Goal: Obtain resource: Download file/media

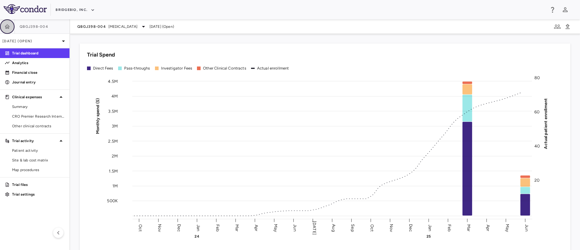
click at [6, 27] on icon "button" at bounding box center [7, 27] width 6 height 6
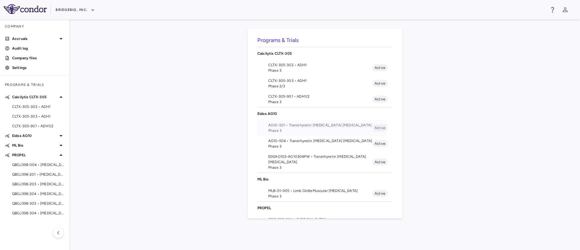
click at [279, 123] on span "AG10-501 • Transthyretin [MEDICAL_DATA] [MEDICAL_DATA]" at bounding box center [320, 124] width 104 height 5
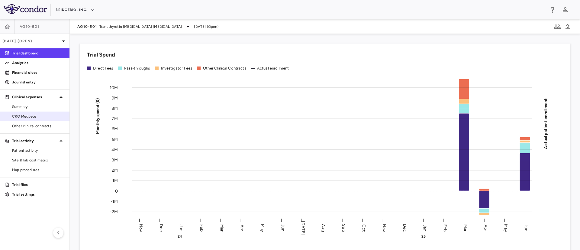
click at [26, 117] on span "CRO Medpace" at bounding box center [38, 116] width 53 height 5
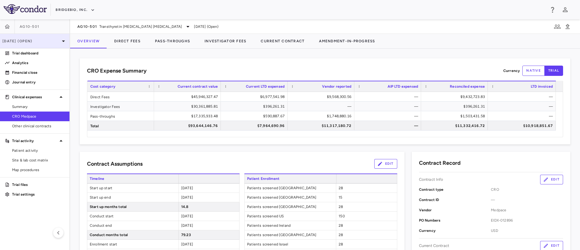
click at [57, 45] on div "[DATE] (Open)" at bounding box center [34, 41] width 69 height 15
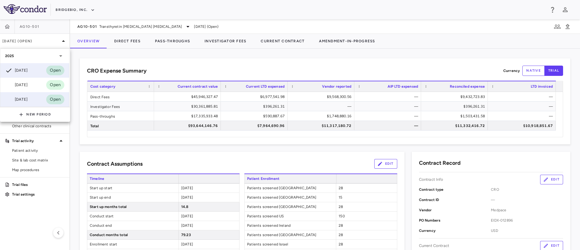
click at [23, 98] on div "[DATE]" at bounding box center [16, 99] width 22 height 7
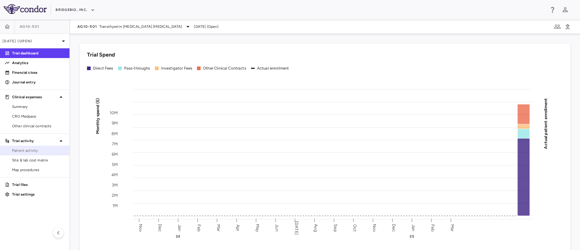
click at [28, 153] on span "Patient activity" at bounding box center [38, 150] width 53 height 5
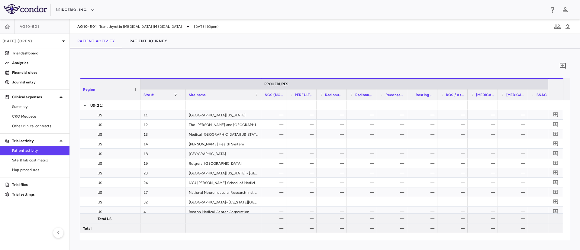
scroll to position [0, 1049]
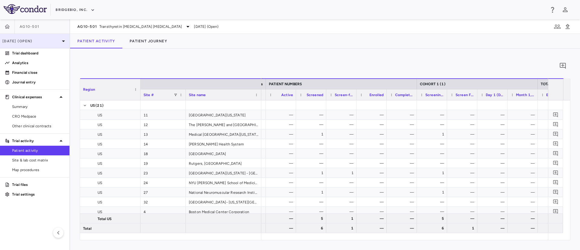
click at [61, 44] on icon at bounding box center [63, 40] width 7 height 7
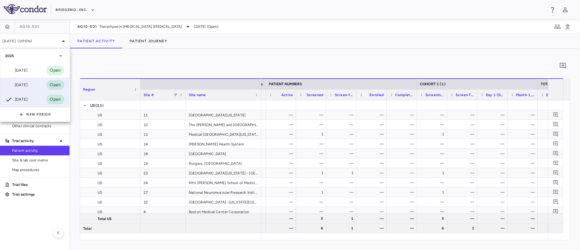
click at [28, 80] on div "Apr 2025 Open" at bounding box center [34, 85] width 69 height 15
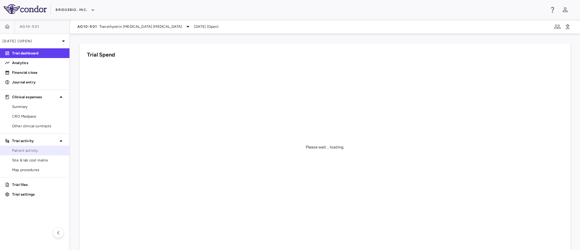
click at [22, 148] on span "Patient activity" at bounding box center [38, 150] width 53 height 5
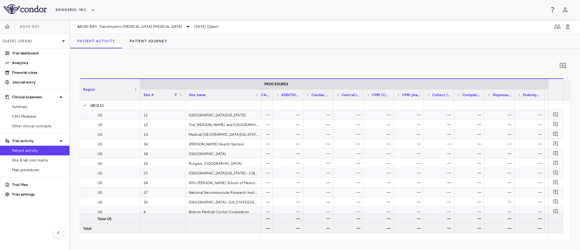
drag, startPoint x: 409, startPoint y: 244, endPoint x: 307, endPoint y: 245, distance: 101.8
click at [307, 245] on div "0 Region Drag here to set column labels Region Site # Site name US" at bounding box center [325, 149] width 510 height 201
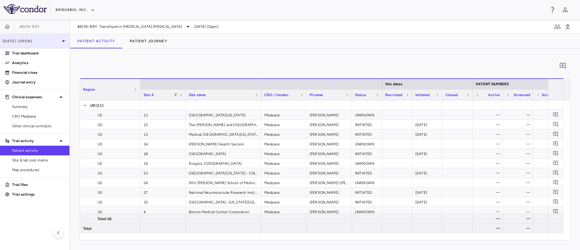
click at [47, 44] on div "Apr 2025 (Open)" at bounding box center [34, 41] width 69 height 15
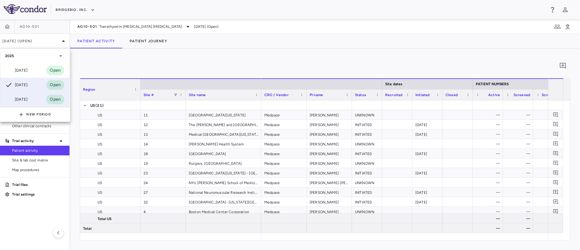
click at [25, 96] on div "[DATE]" at bounding box center [16, 99] width 22 height 7
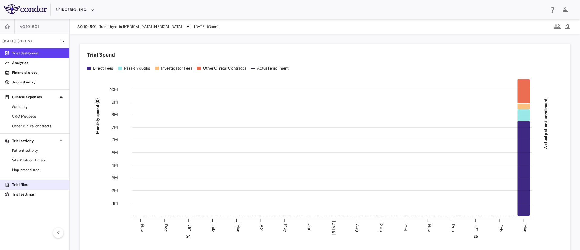
click at [16, 189] on link "Trial files" at bounding box center [34, 184] width 69 height 9
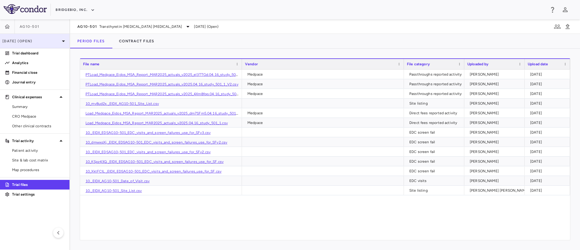
click at [58, 41] on p "Mar 2025 (Open)" at bounding box center [30, 40] width 57 height 5
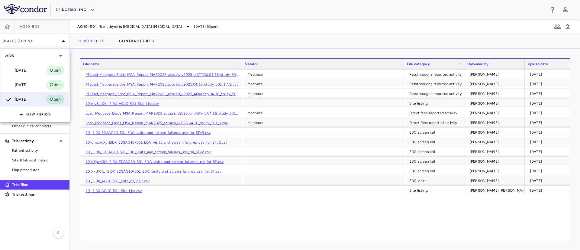
click at [113, 190] on div at bounding box center [290, 125] width 580 height 250
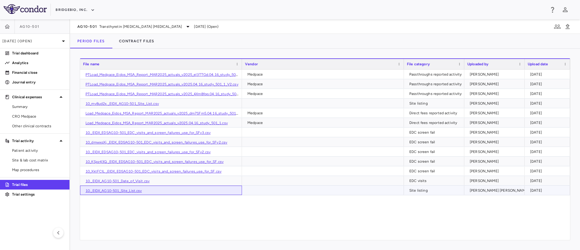
click at [113, 190] on link "10._EIDX_AG10-501_Site_List.csv" at bounding box center [114, 191] width 56 height 4
click at [124, 181] on link "10._EIDX_AG10-501_Date_of_Visit.csv" at bounding box center [118, 181] width 64 height 4
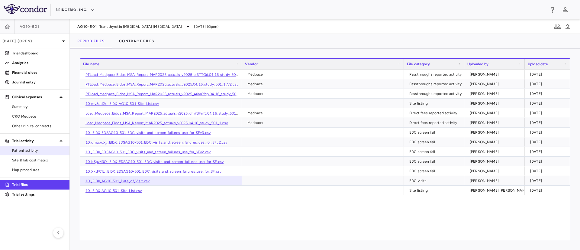
click at [27, 150] on span "Patient activity" at bounding box center [38, 150] width 53 height 5
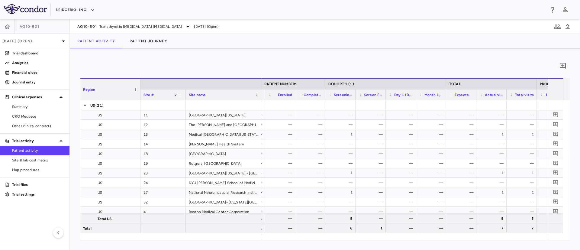
scroll to position [0, 402]
click at [309, 241] on div "0 Region Drag here to set column labels Region Site # Site name US" at bounding box center [325, 149] width 510 height 201
click at [25, 194] on p "Trial settings" at bounding box center [38, 194] width 53 height 5
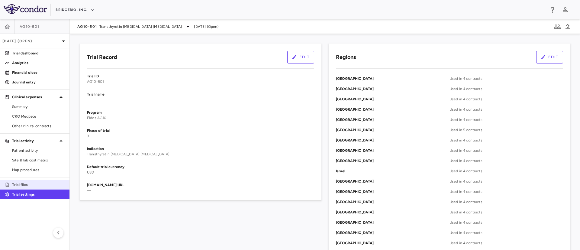
click at [24, 182] on p "Trial files" at bounding box center [38, 184] width 53 height 5
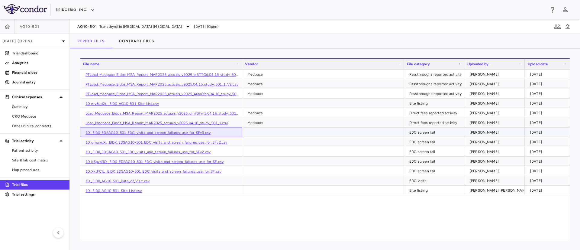
click at [161, 129] on div "10._EIDX_EDSAG10-501_EDC_visits_and_screen_failures_use_for_SFv3.csv" at bounding box center [161, 131] width 162 height 9
click at [152, 133] on link "10._EIDX_EDSAG10-501_EDC_visits_and_screen_failures_use_for_SFv3.csv" at bounding box center [148, 133] width 125 height 4
click at [24, 152] on span "Patient activity" at bounding box center [38, 150] width 53 height 5
